Goal: Consume media (video, audio)

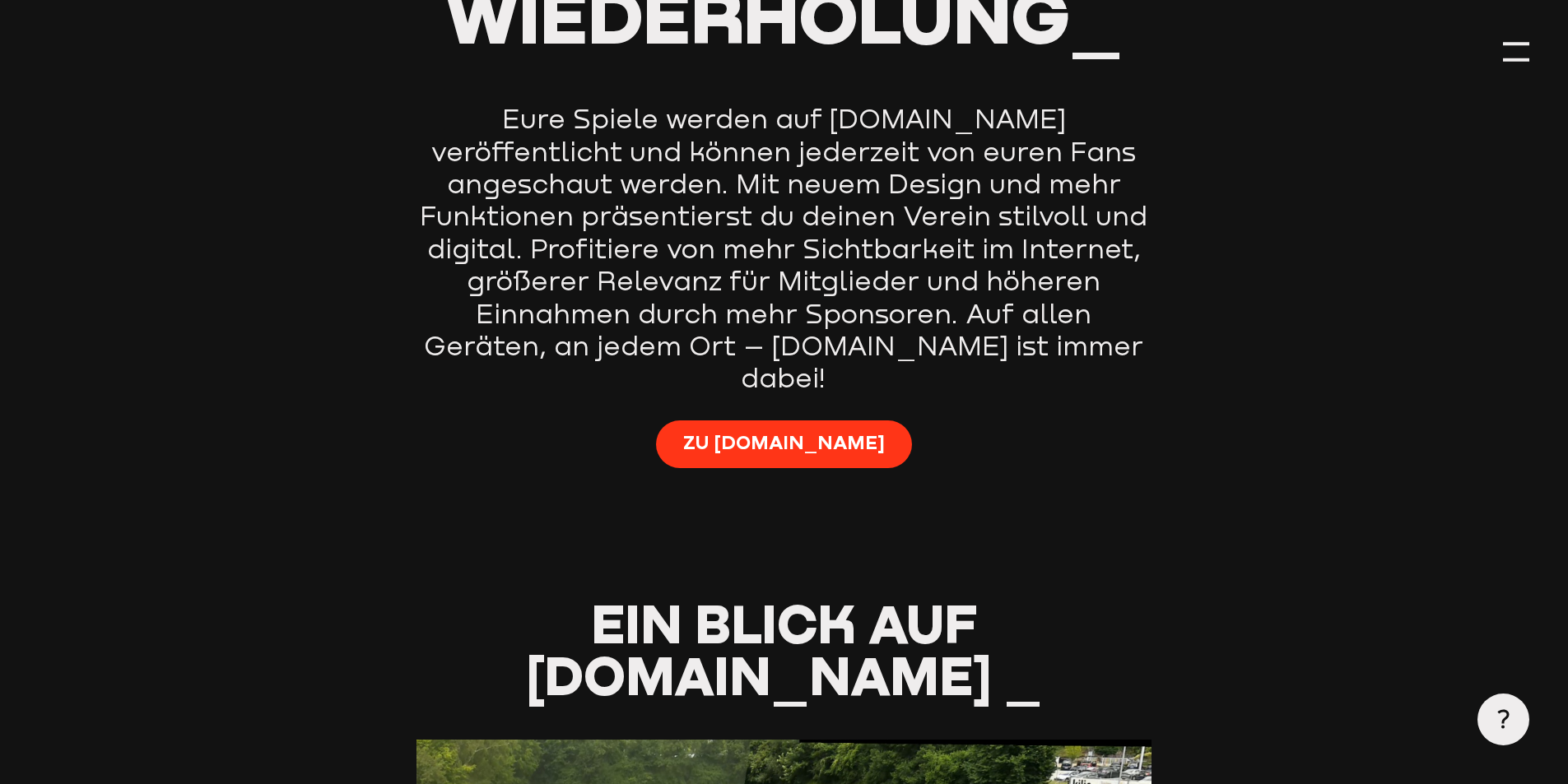
scroll to position [1563, 0]
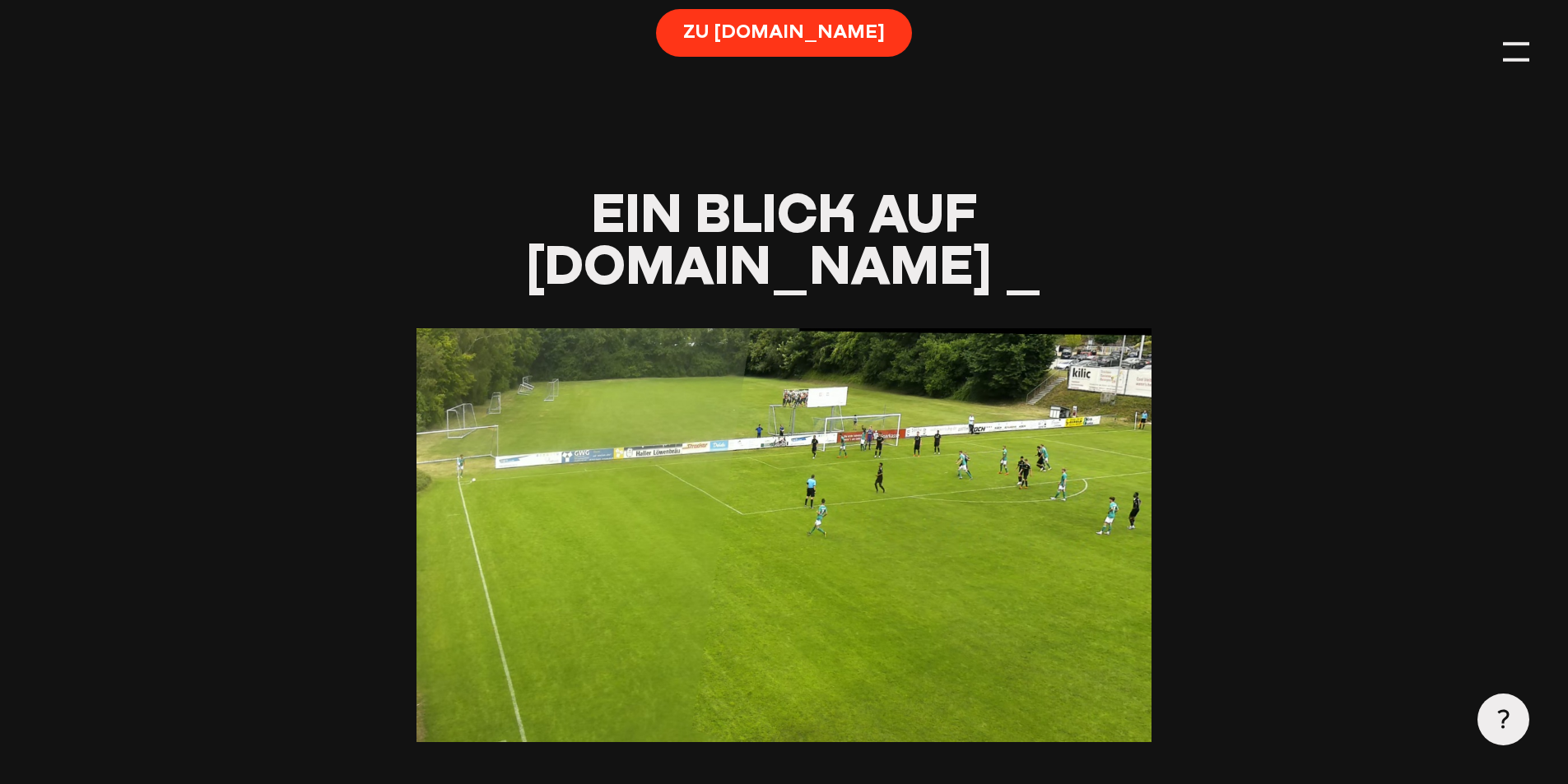
click at [829, 395] on div at bounding box center [784, 535] width 735 height 414
click at [565, 328] on div at bounding box center [784, 535] width 735 height 414
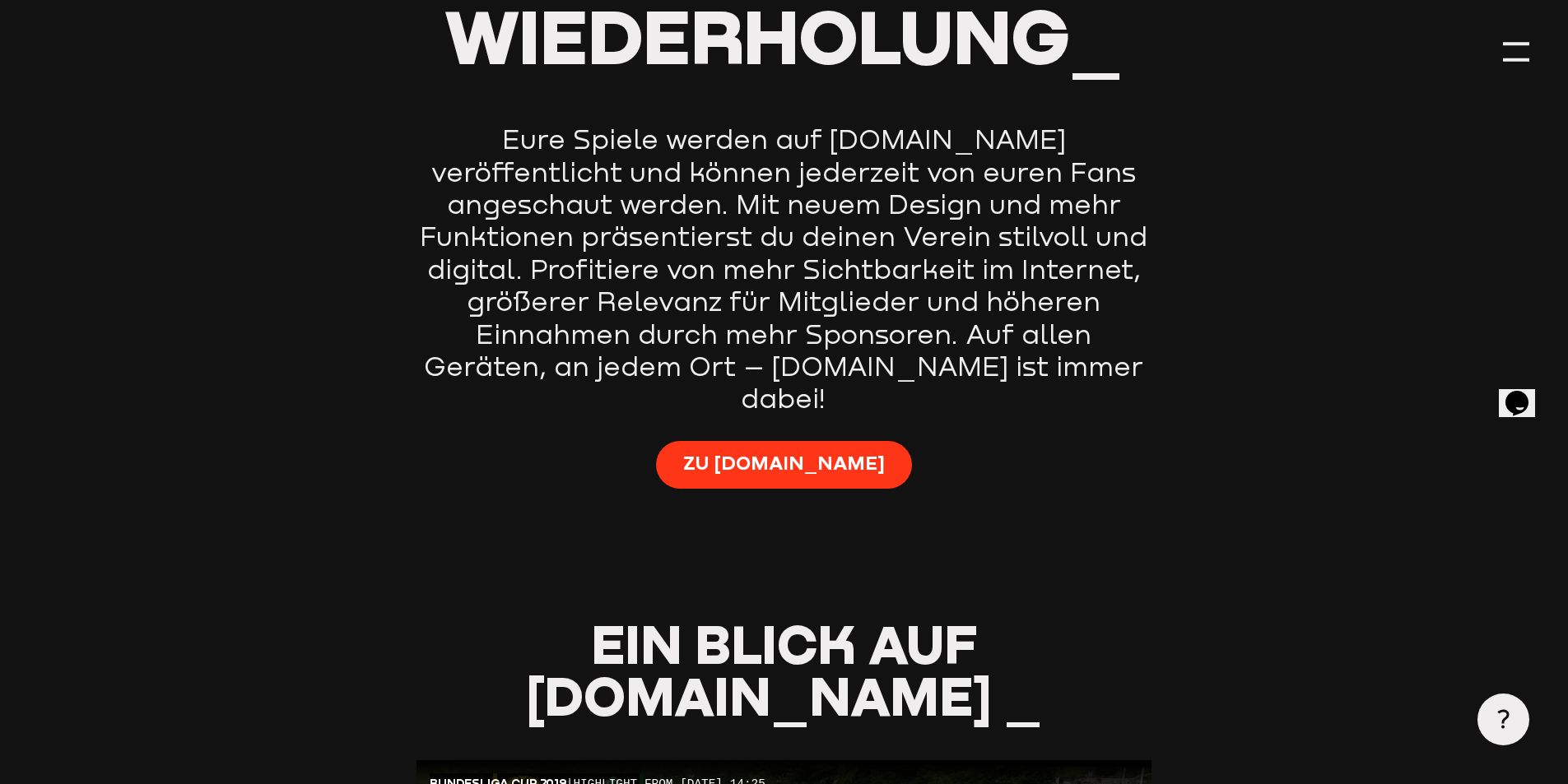
scroll to position [823, 0]
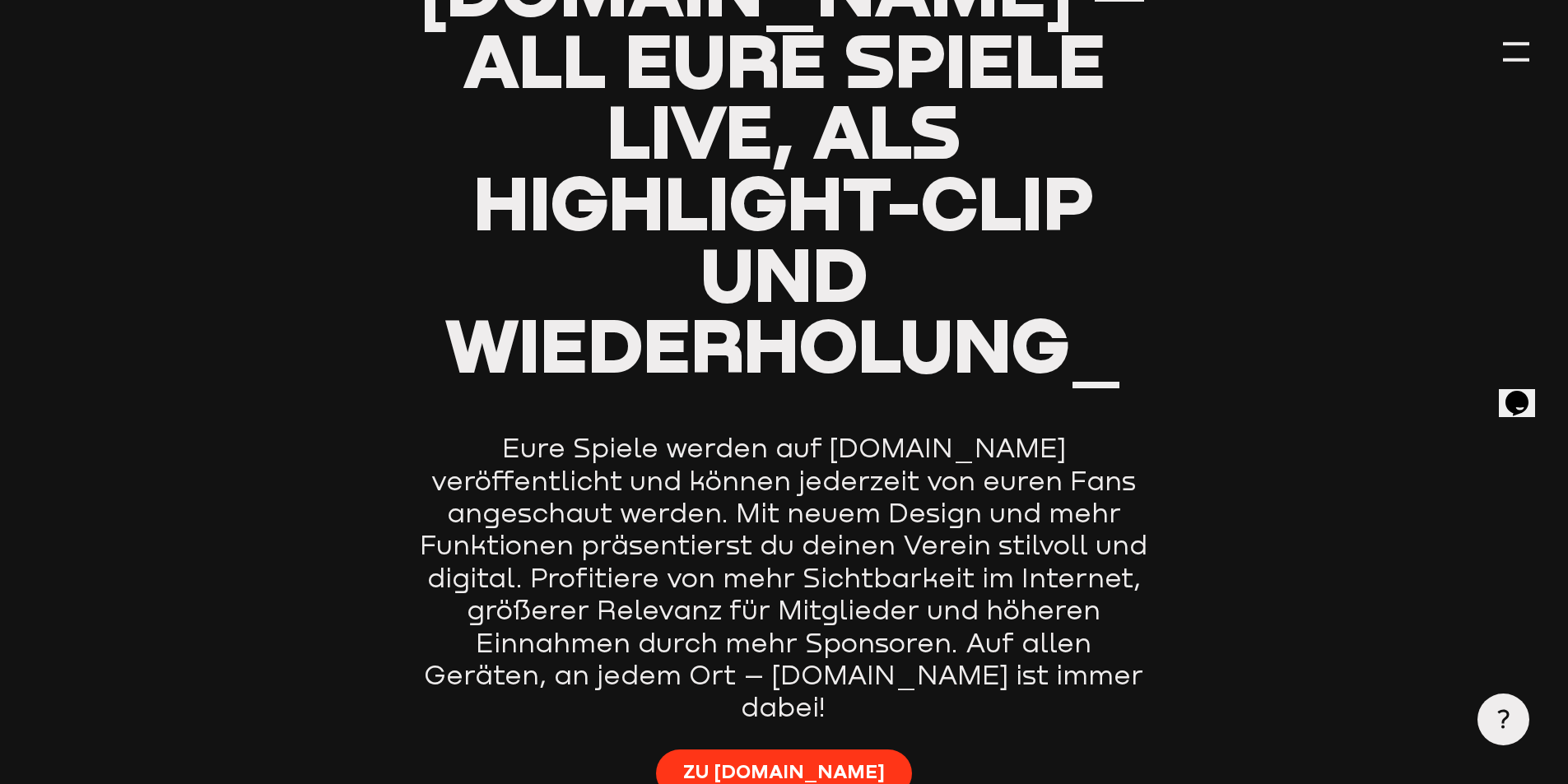
type input "0.8"
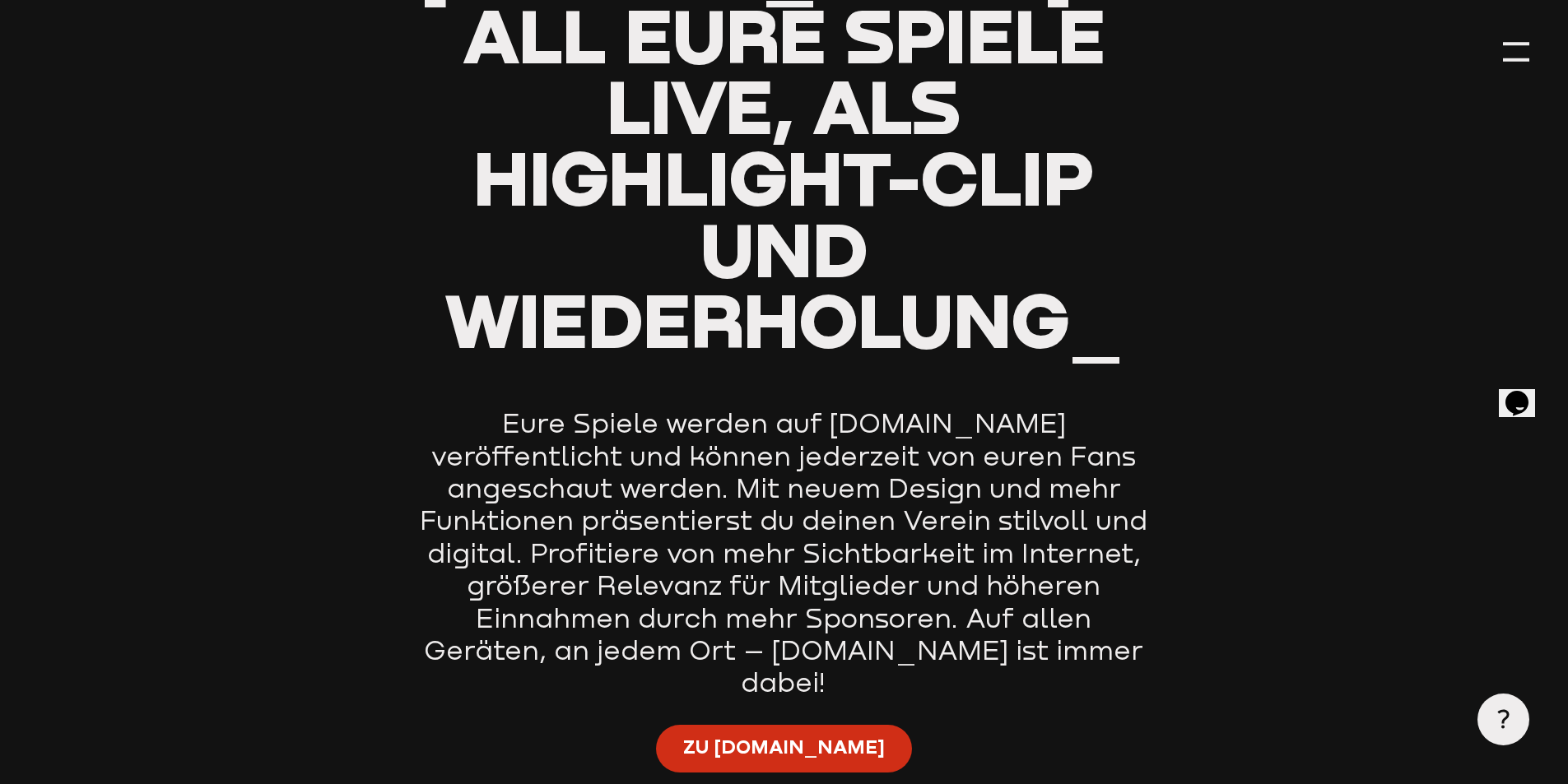
scroll to position [905, 0]
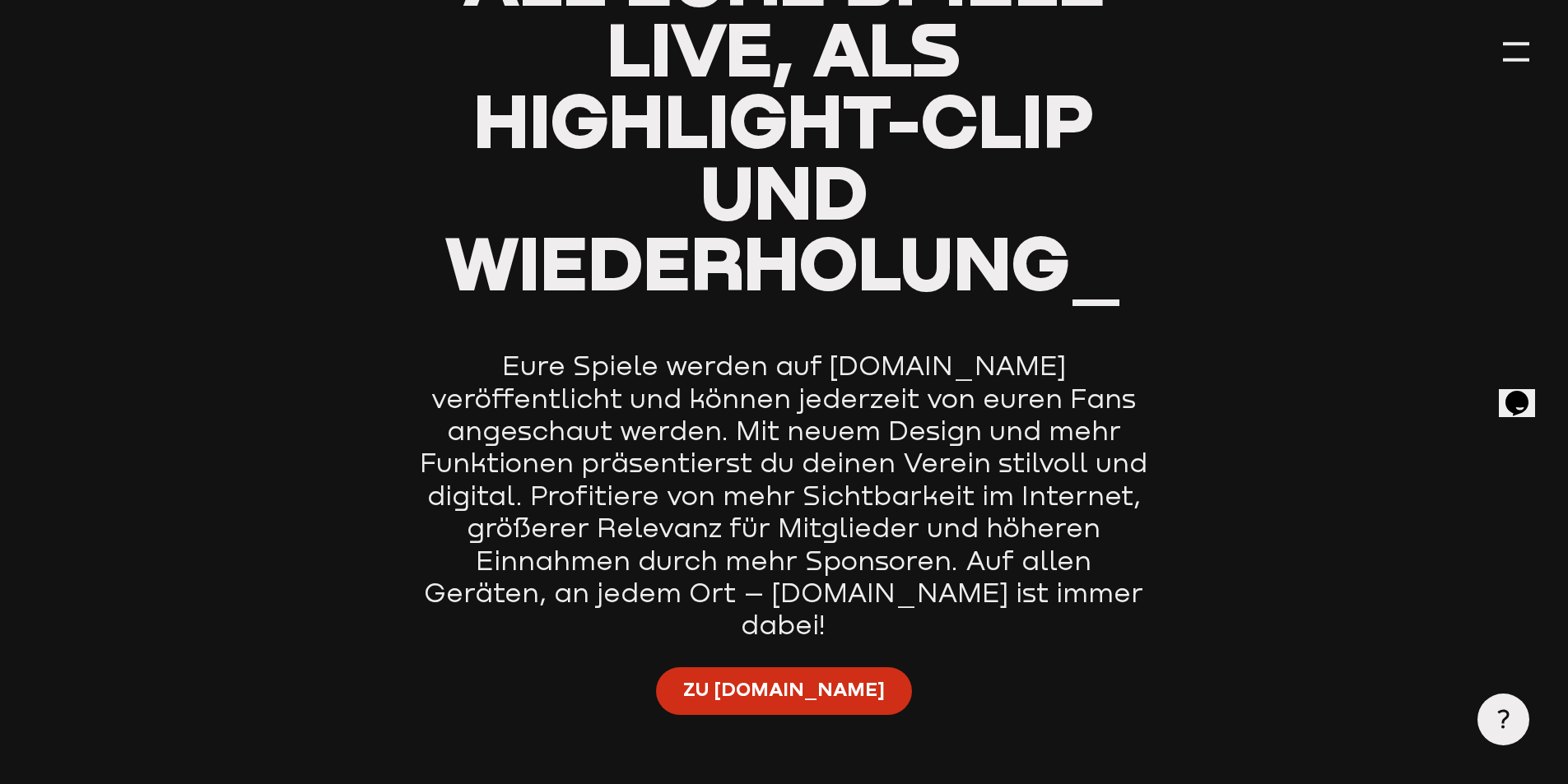
click at [808, 677] on span "Zu Staige.tv" at bounding box center [784, 690] width 202 height 26
